Goal: Task Accomplishment & Management: Complete application form

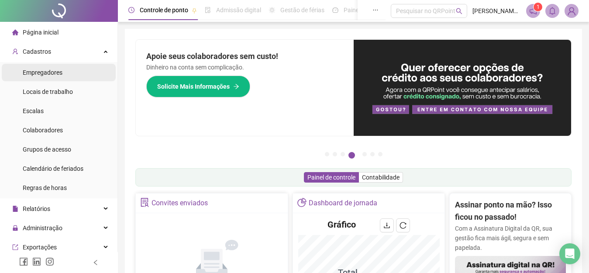
click at [47, 70] on span "Empregadores" at bounding box center [43, 72] width 40 height 7
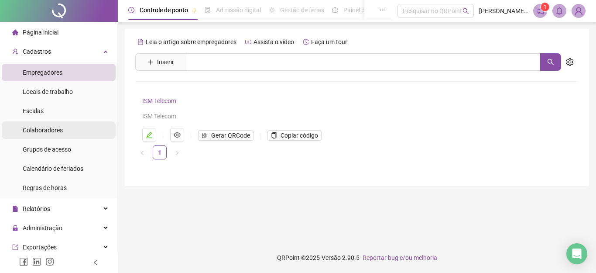
click at [52, 128] on span "Colaboradores" at bounding box center [43, 130] width 40 height 7
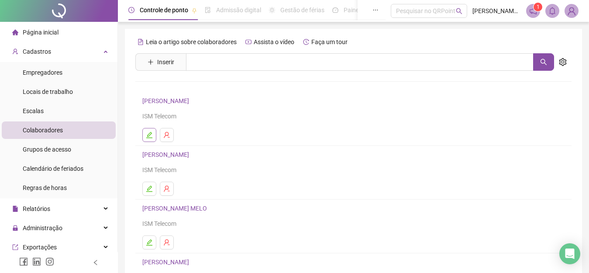
click at [148, 134] on icon "edit" at bounding box center [149, 134] width 7 height 7
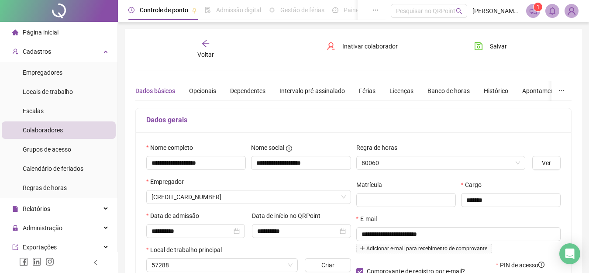
type input "**********"
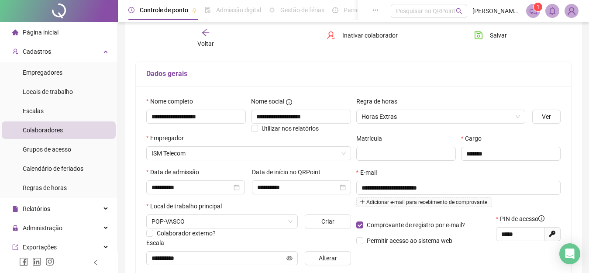
scroll to position [87, 0]
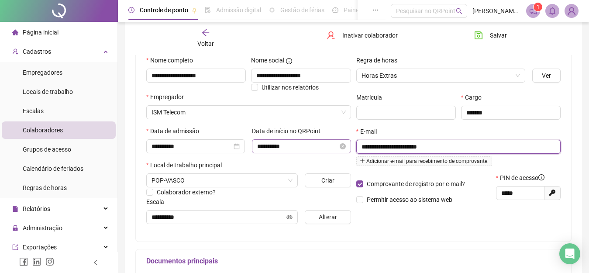
drag, startPoint x: 459, startPoint y: 145, endPoint x: 350, endPoint y: 151, distance: 109.3
click at [351, 151] on div "**********" at bounding box center [353, 142] width 419 height 175
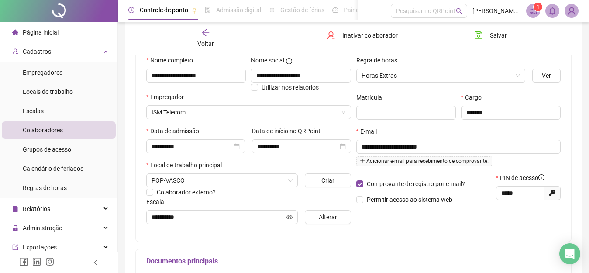
click at [53, 130] on span "Colaboradores" at bounding box center [43, 130] width 40 height 7
click at [54, 128] on span "Colaboradores" at bounding box center [43, 130] width 40 height 7
click at [33, 109] on span "Escalas" at bounding box center [33, 110] width 21 height 7
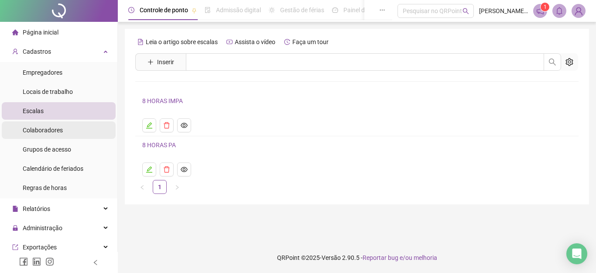
click at [36, 127] on span "Colaboradores" at bounding box center [43, 130] width 40 height 7
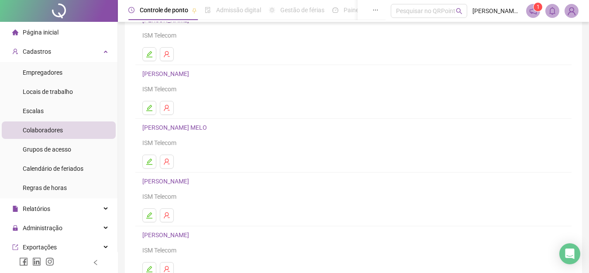
scroll to position [149, 0]
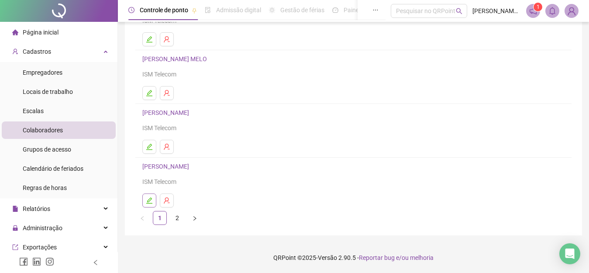
click at [148, 199] on icon "edit" at bounding box center [149, 200] width 7 height 7
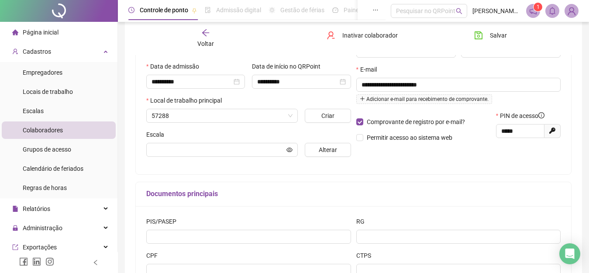
scroll to position [154, 0]
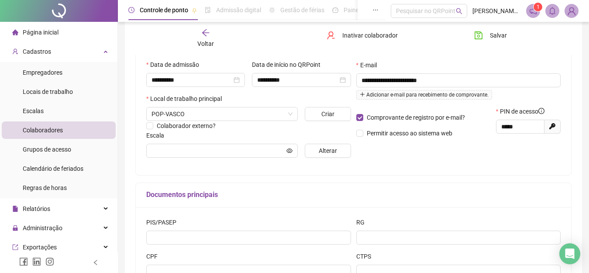
click at [35, 108] on span "Escalas" at bounding box center [33, 110] width 21 height 7
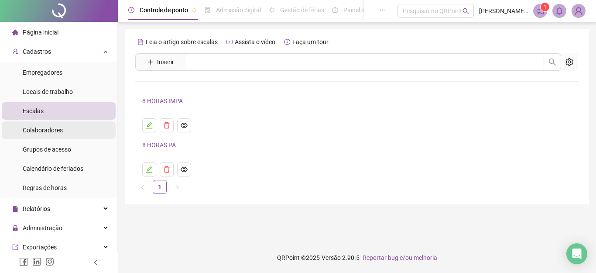
click at [37, 129] on span "Colaboradores" at bounding box center [43, 130] width 40 height 7
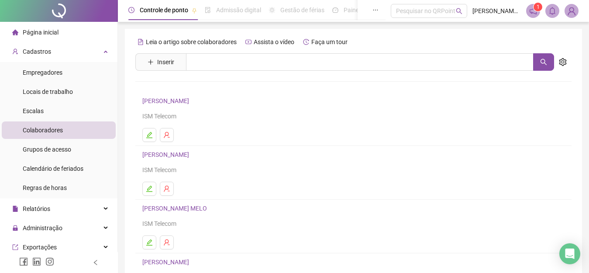
scroll to position [149, 0]
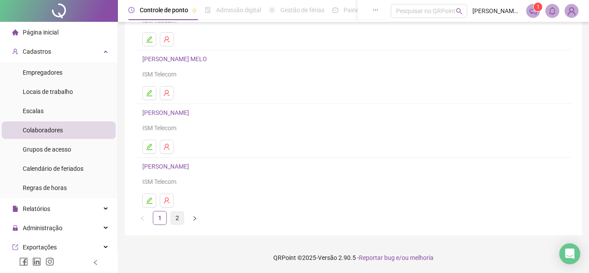
click at [179, 217] on link "2" at bounding box center [177, 217] width 13 height 13
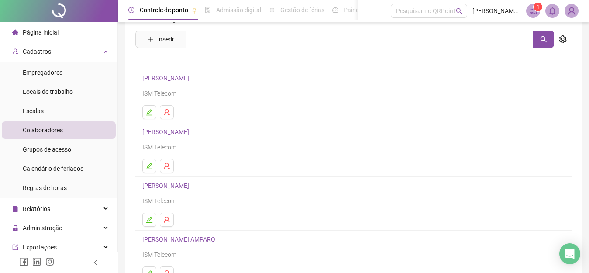
scroll to position [8, 0]
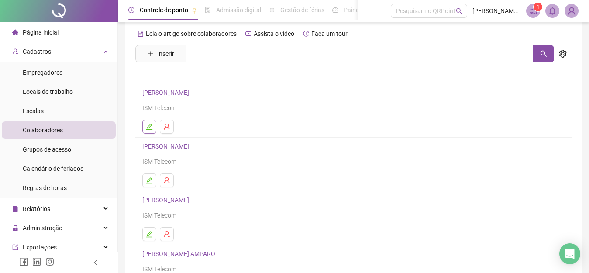
click at [146, 127] on icon "edit" at bounding box center [149, 126] width 7 height 7
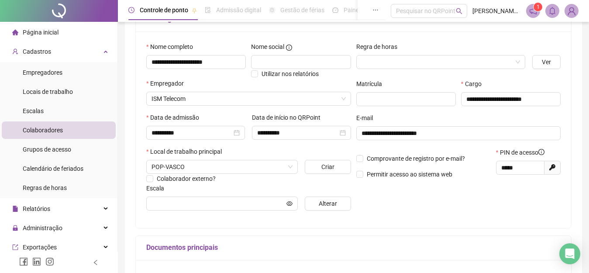
scroll to position [0, 0]
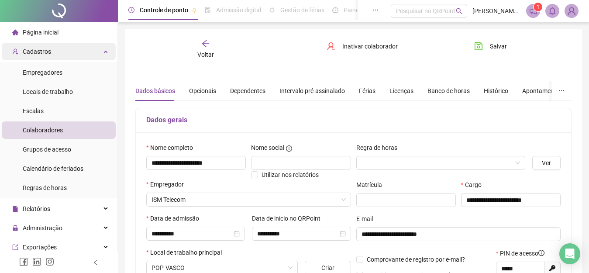
click at [44, 51] on span "Cadastros" at bounding box center [37, 51] width 28 height 7
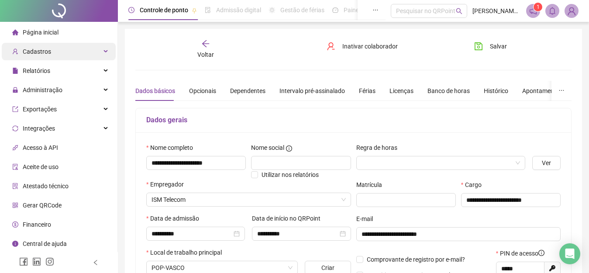
click at [37, 52] on span "Cadastros" at bounding box center [37, 51] width 28 height 7
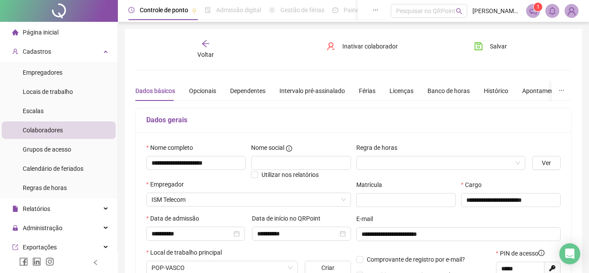
click at [32, 31] on span "Página inicial" at bounding box center [41, 32] width 36 height 7
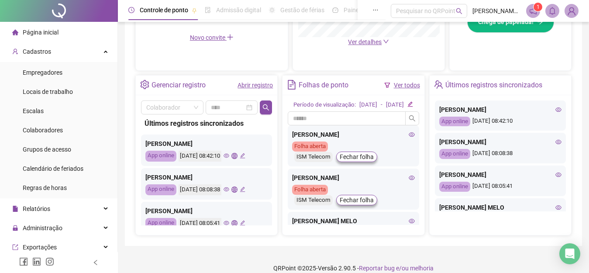
scroll to position [44, 0]
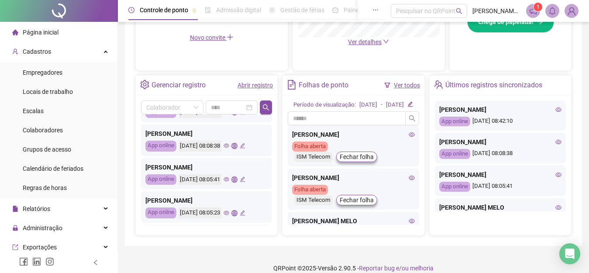
click at [237, 180] on icon "global" at bounding box center [234, 179] width 6 height 6
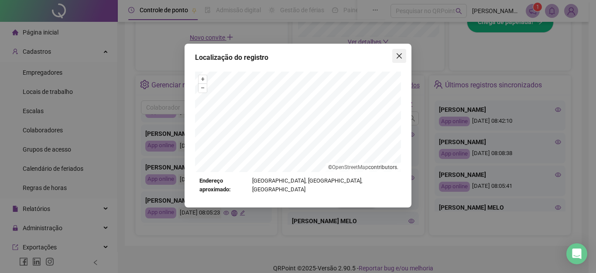
click at [399, 55] on icon "close" at bounding box center [399, 55] width 7 height 7
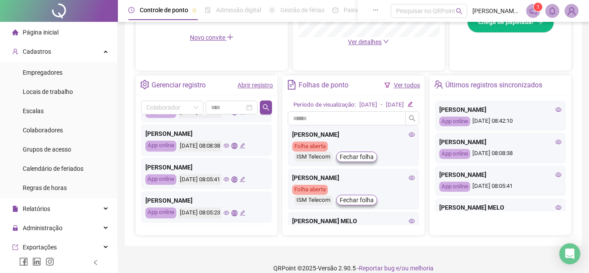
click at [245, 177] on icon "edit" at bounding box center [243, 179] width 6 height 6
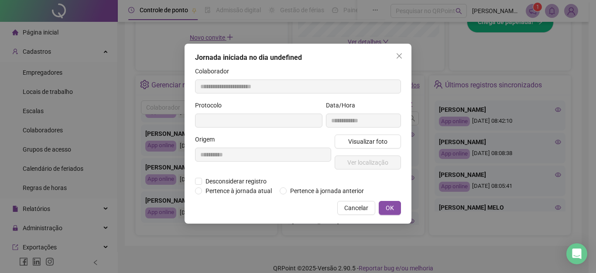
type input "**********"
click at [399, 54] on icon "close" at bounding box center [399, 55] width 7 height 7
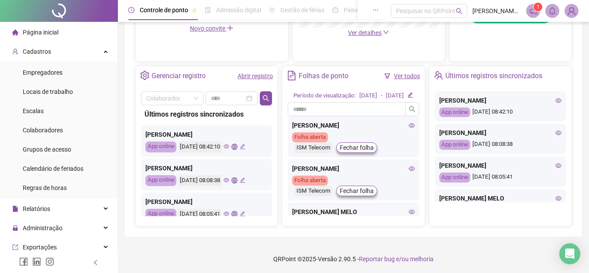
scroll to position [304, 0]
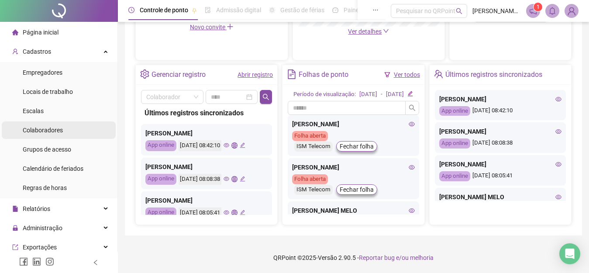
click at [46, 128] on span "Colaboradores" at bounding box center [43, 130] width 40 height 7
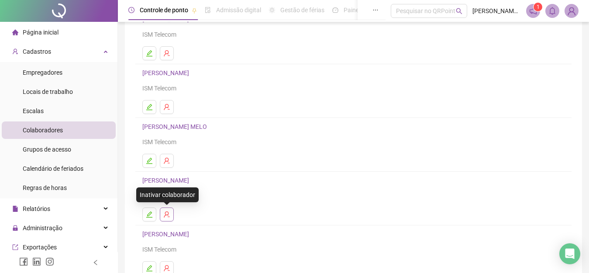
scroll to position [18, 0]
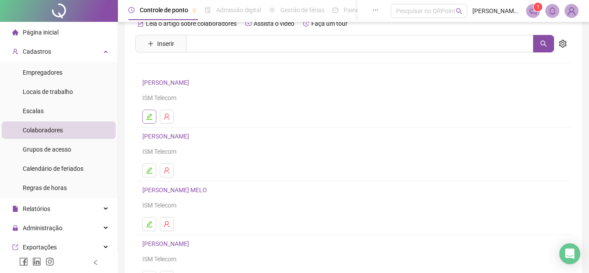
click at [148, 117] on icon "edit" at bounding box center [149, 116] width 6 height 6
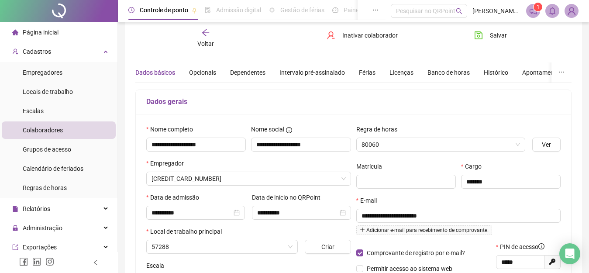
type input "**********"
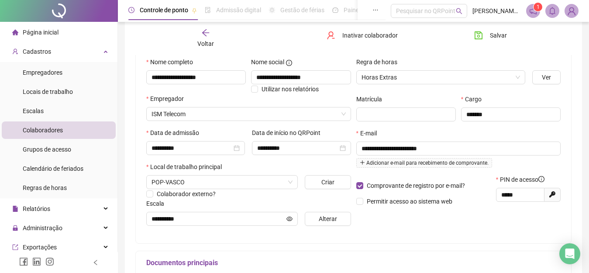
scroll to position [106, 0]
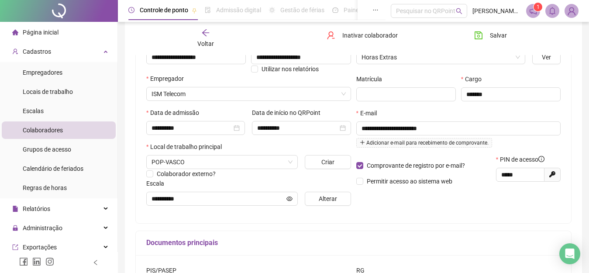
click at [50, 129] on span "Colaboradores" at bounding box center [43, 130] width 40 height 7
click at [38, 127] on span "Colaboradores" at bounding box center [43, 130] width 40 height 7
click at [36, 106] on div "Escalas" at bounding box center [33, 110] width 21 height 17
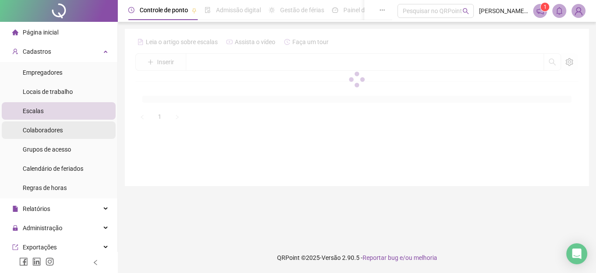
click at [42, 130] on span "Colaboradores" at bounding box center [43, 130] width 40 height 7
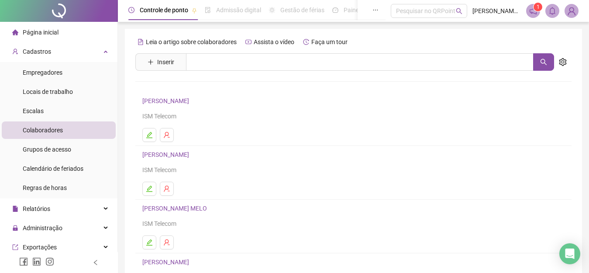
scroll to position [149, 0]
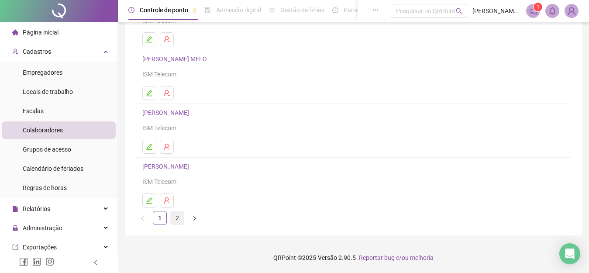
click at [177, 215] on link "2" at bounding box center [177, 217] width 13 height 13
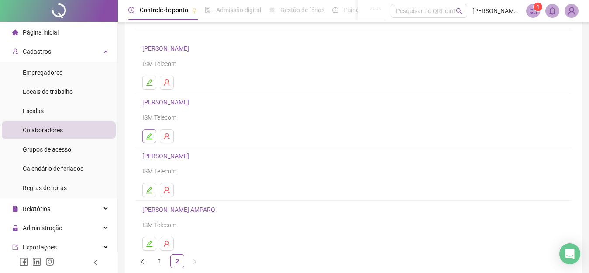
scroll to position [52, 0]
click at [149, 82] on icon "edit" at bounding box center [149, 83] width 6 height 6
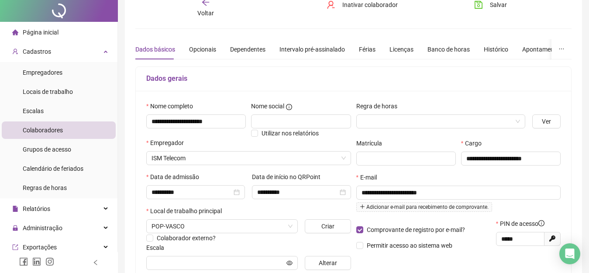
scroll to position [0, 0]
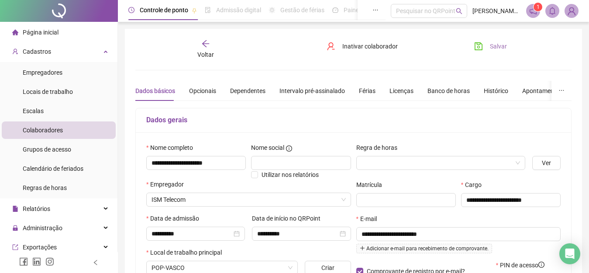
click at [497, 45] on span "Salvar" at bounding box center [498, 46] width 17 height 10
click at [38, 31] on span "Página inicial" at bounding box center [41, 32] width 36 height 7
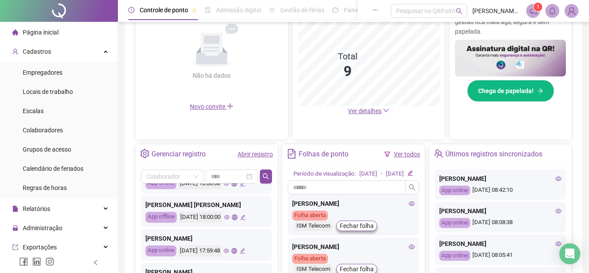
scroll to position [260, 0]
